Goal: Information Seeking & Learning: Find contact information

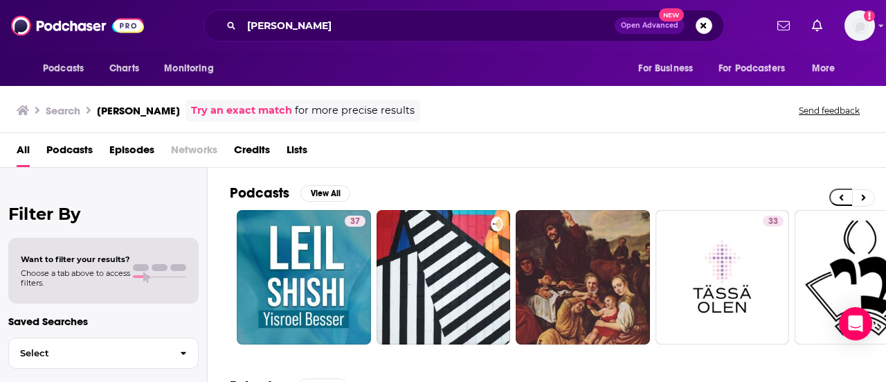
scroll to position [0, 502]
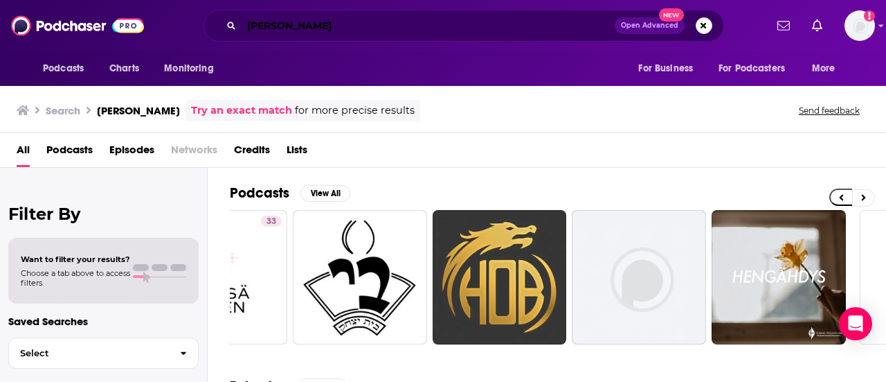
drag, startPoint x: 325, startPoint y: 21, endPoint x: -14, endPoint y: 19, distance: 339.3
click at [0, 19] on html "Podcasts Charts Monitoring shi [PERSON_NAME] Open Advanced New For Business For…" at bounding box center [443, 191] width 886 height 382
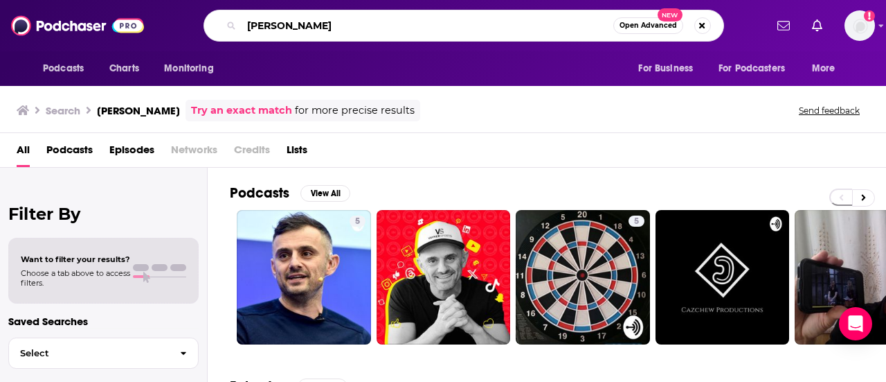
click at [315, 30] on input "[PERSON_NAME]" at bounding box center [428, 26] width 372 height 22
drag, startPoint x: 315, startPoint y: 30, endPoint x: 91, endPoint y: 29, distance: 224.4
click at [91, 29] on div "Podcasts Charts Monitoring [PERSON_NAME] Open Advanced New For Business For Pod…" at bounding box center [443, 25] width 886 height 51
type input "[PERSON_NAME]"
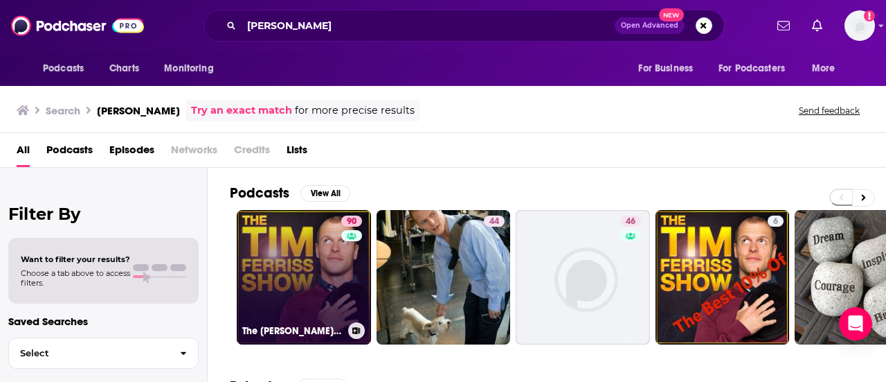
click at [303, 287] on link "90 The [PERSON_NAME] Show" at bounding box center [304, 277] width 134 height 134
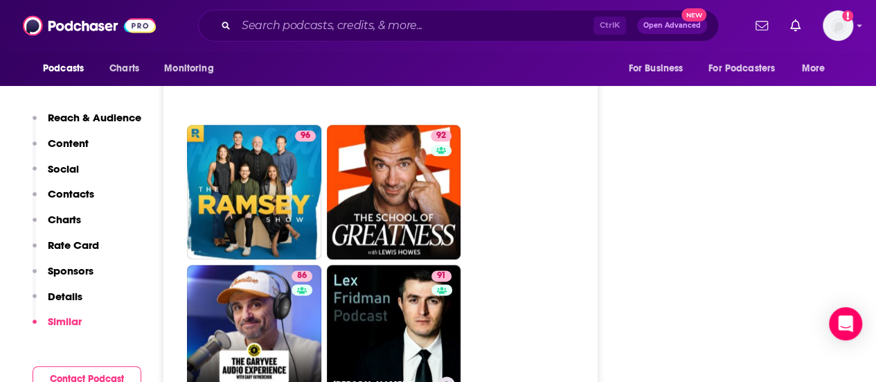
scroll to position [3393, 0]
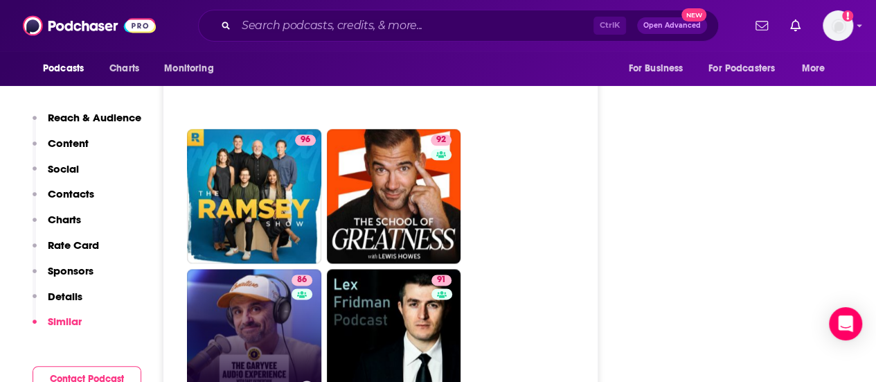
click at [273, 269] on link "86 The GaryVee Audio Experience" at bounding box center [254, 336] width 134 height 134
type input "[URL][DOMAIN_NAME]"
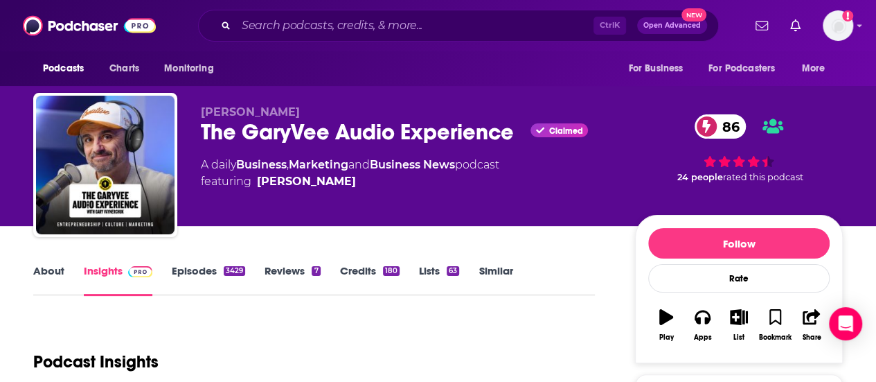
drag, startPoint x: 364, startPoint y: 182, endPoint x: 355, endPoint y: 181, distance: 9.8
click at [355, 181] on span "featuring [PERSON_NAME]" at bounding box center [350, 181] width 298 height 17
copy span "[PERSON_NAME]"
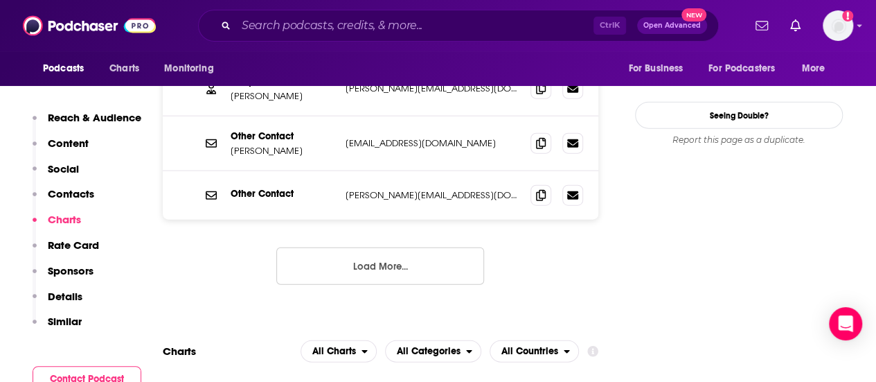
scroll to position [1593, 0]
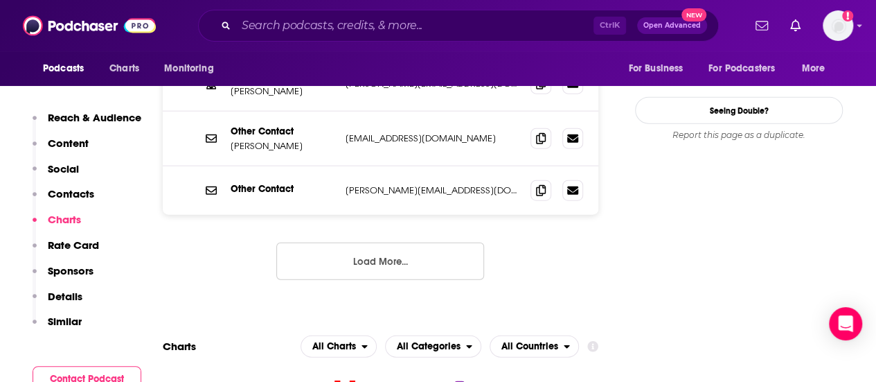
click at [400, 242] on button "Load More..." at bounding box center [380, 260] width 208 height 37
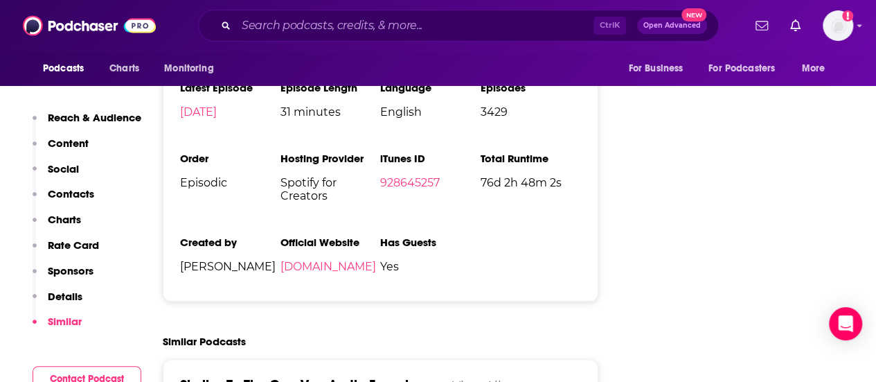
scroll to position [3116, 0]
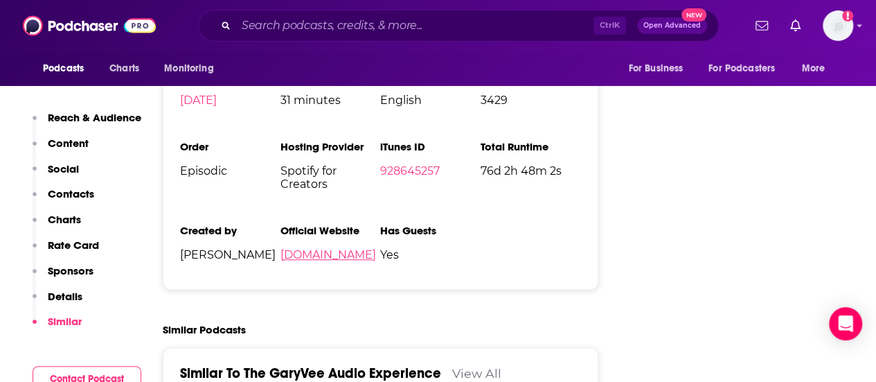
click at [360, 248] on link "[DOMAIN_NAME]" at bounding box center [328, 254] width 96 height 13
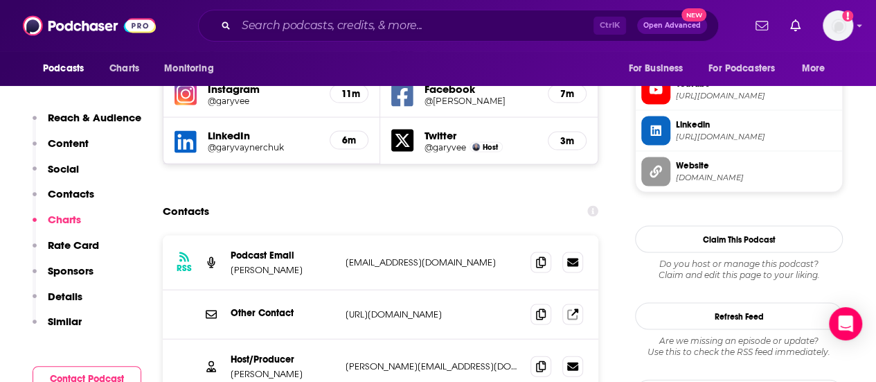
scroll to position [1039, 0]
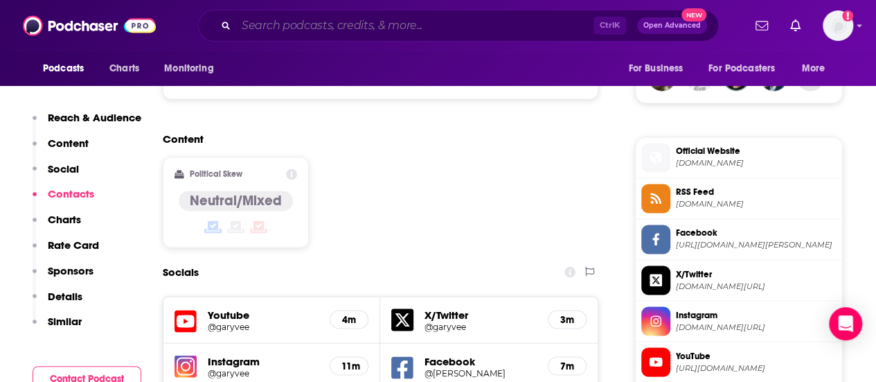
click at [358, 30] on input "Search podcasts, credits, & more..." at bounding box center [414, 26] width 357 height 22
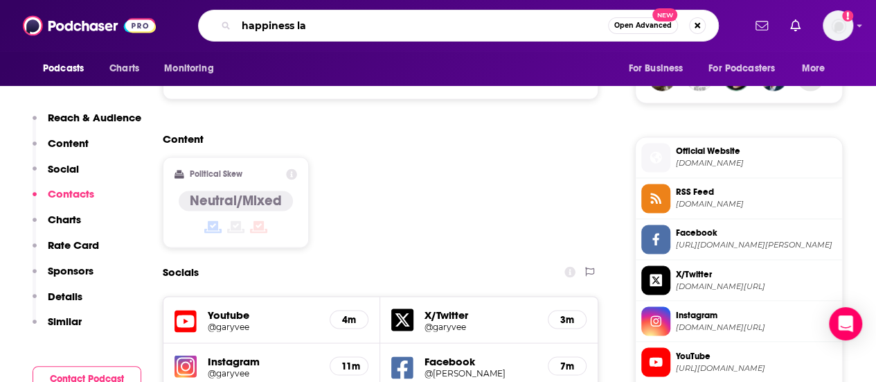
type input "happiness lab"
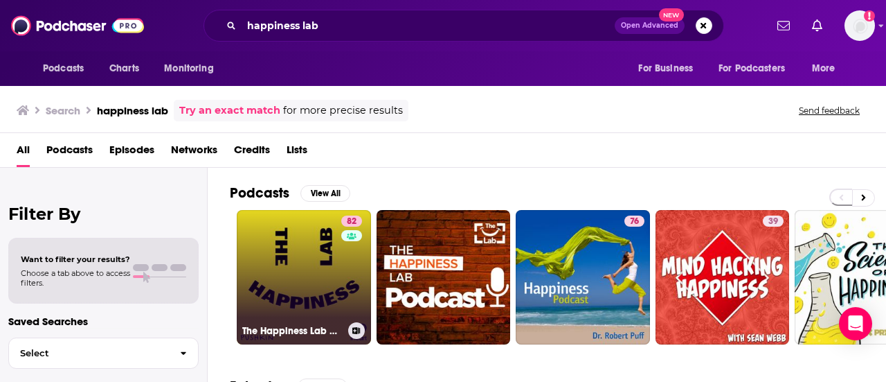
click at [311, 282] on link "82 The Happiness Lab with Dr. [PERSON_NAME]" at bounding box center [304, 277] width 134 height 134
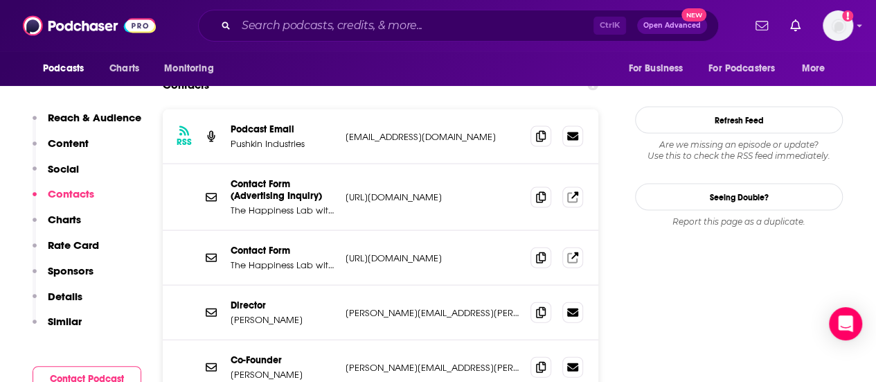
scroll to position [1454, 0]
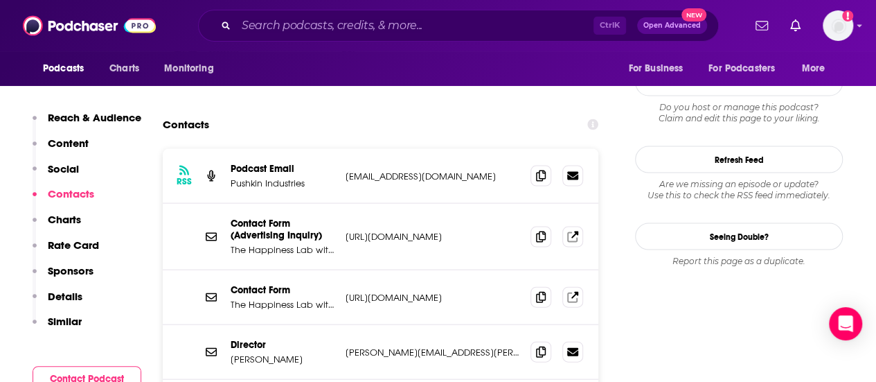
click at [422, 292] on p "[URL][DOMAIN_NAME]" at bounding box center [433, 298] width 174 height 12
click at [540, 291] on icon at bounding box center [541, 296] width 10 height 11
